Goal: Book appointment/travel/reservation

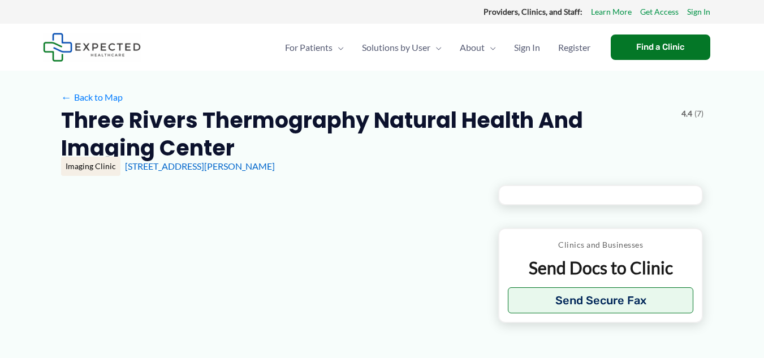
type input "**********"
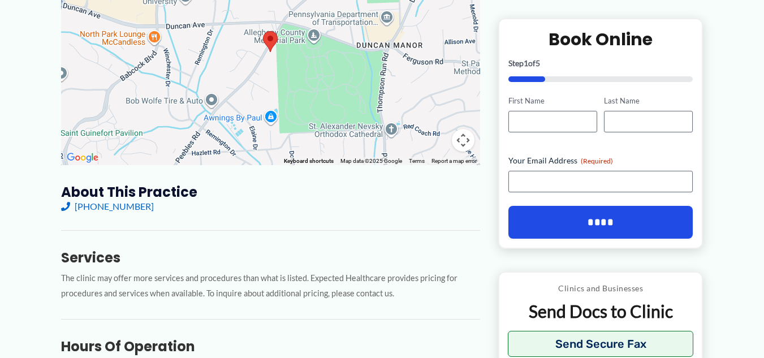
scroll to position [226, 0]
